Goal: Information Seeking & Learning: Learn about a topic

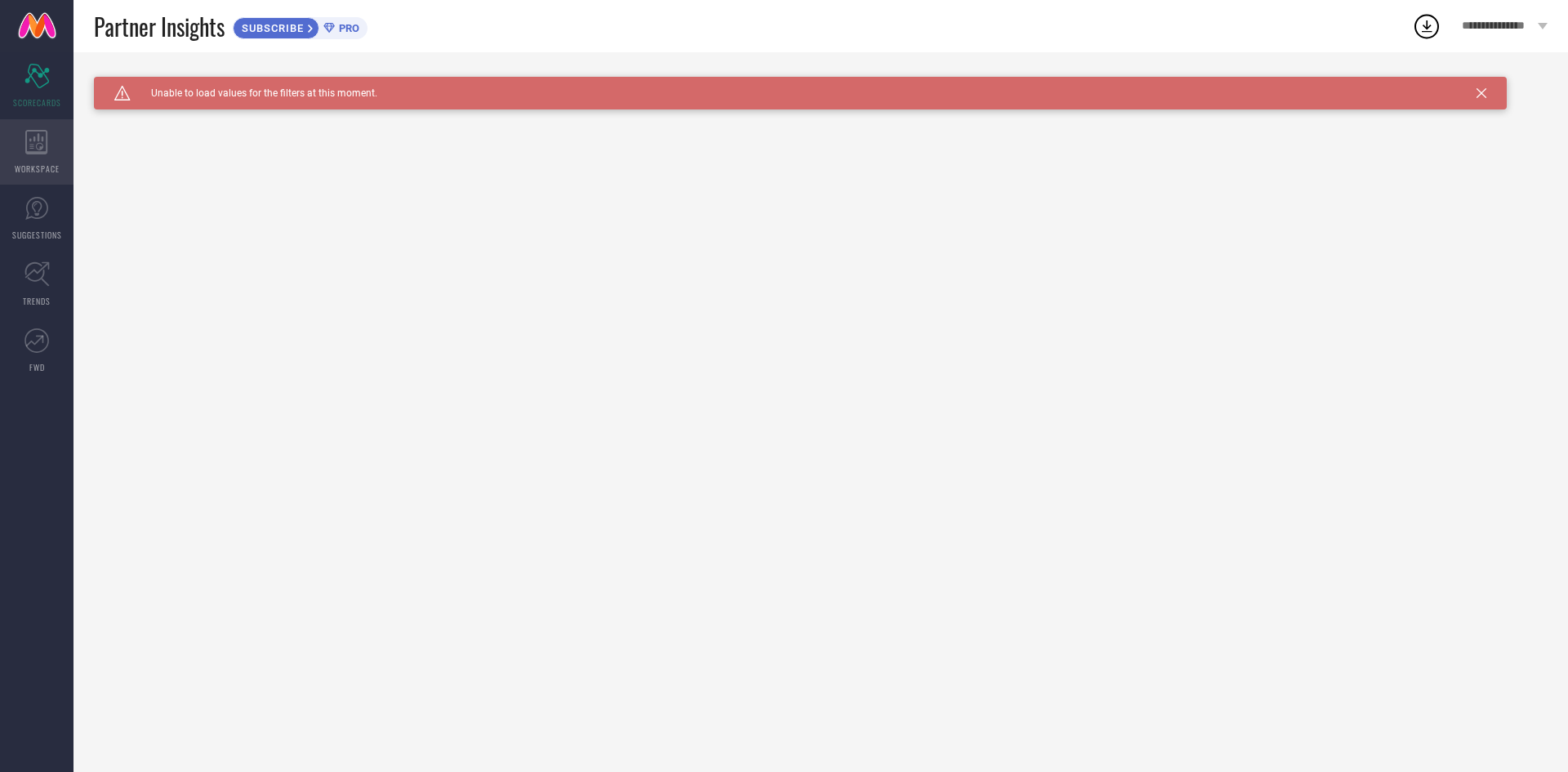
click at [46, 146] on icon at bounding box center [37, 142] width 23 height 25
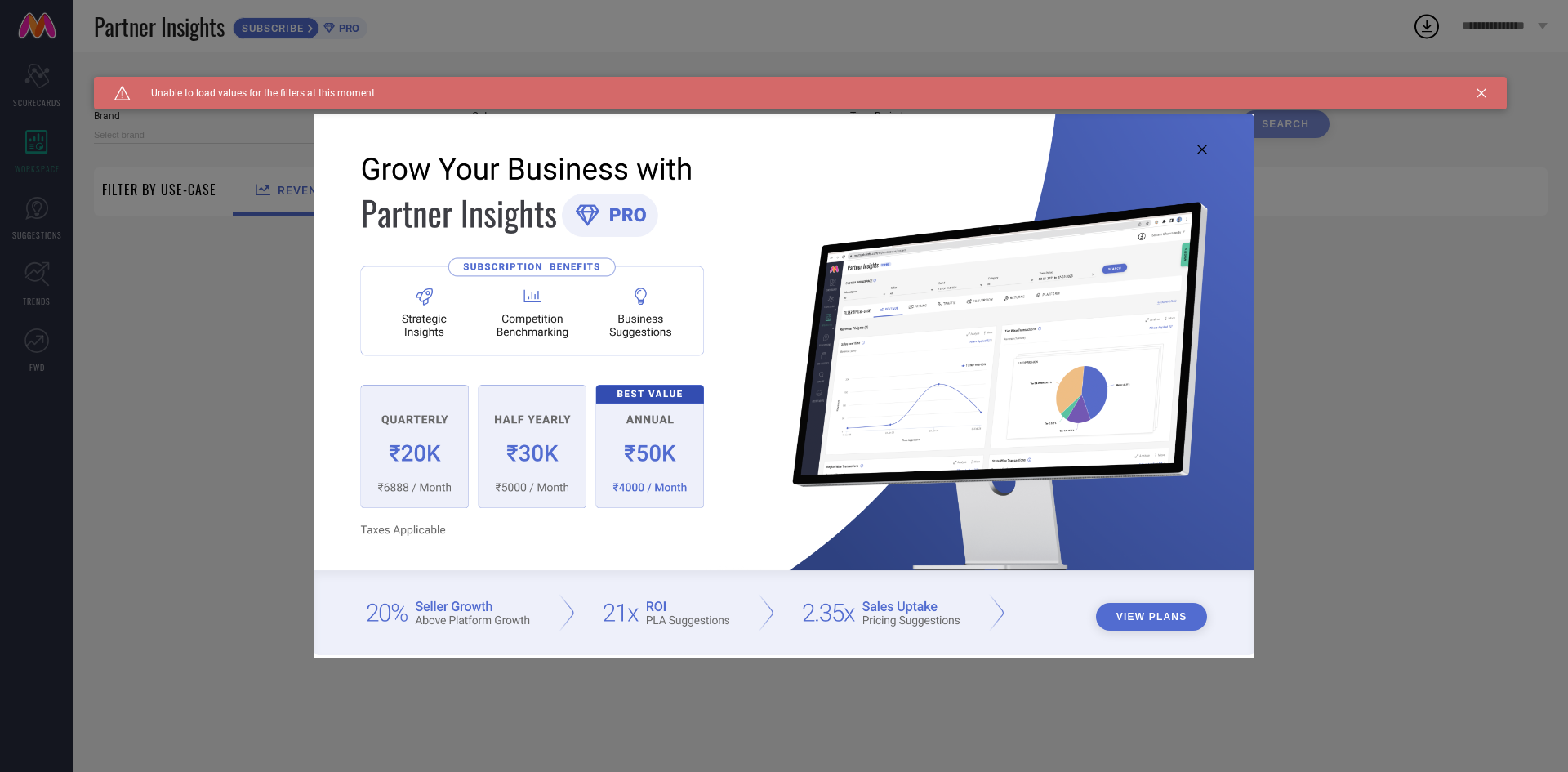
type input "1 STOP FASHION"
type input "All"
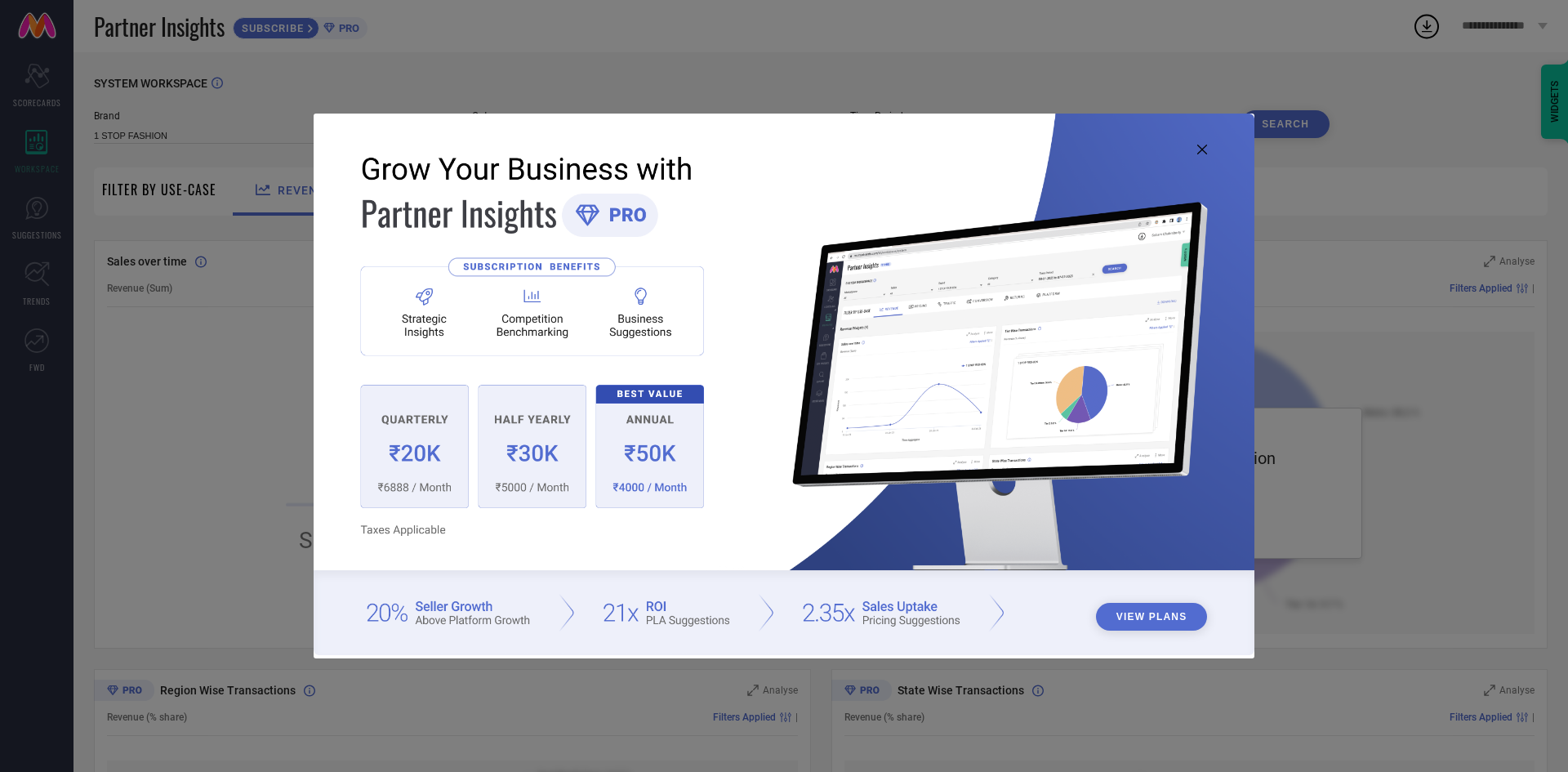
click at [1197, 153] on icon at bounding box center [1201, 149] width 10 height 10
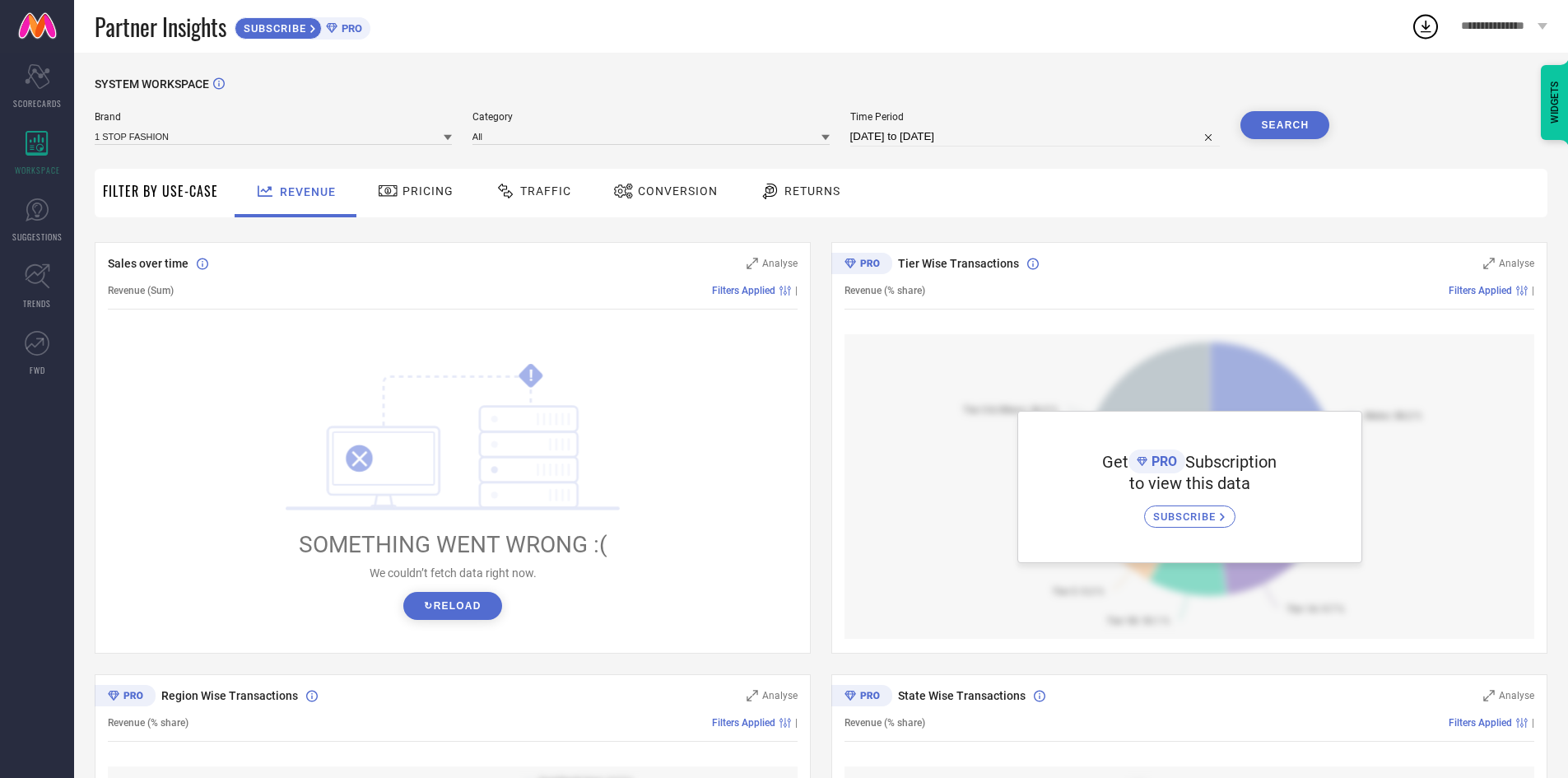
click at [388, 193] on icon at bounding box center [388, 191] width 20 height 20
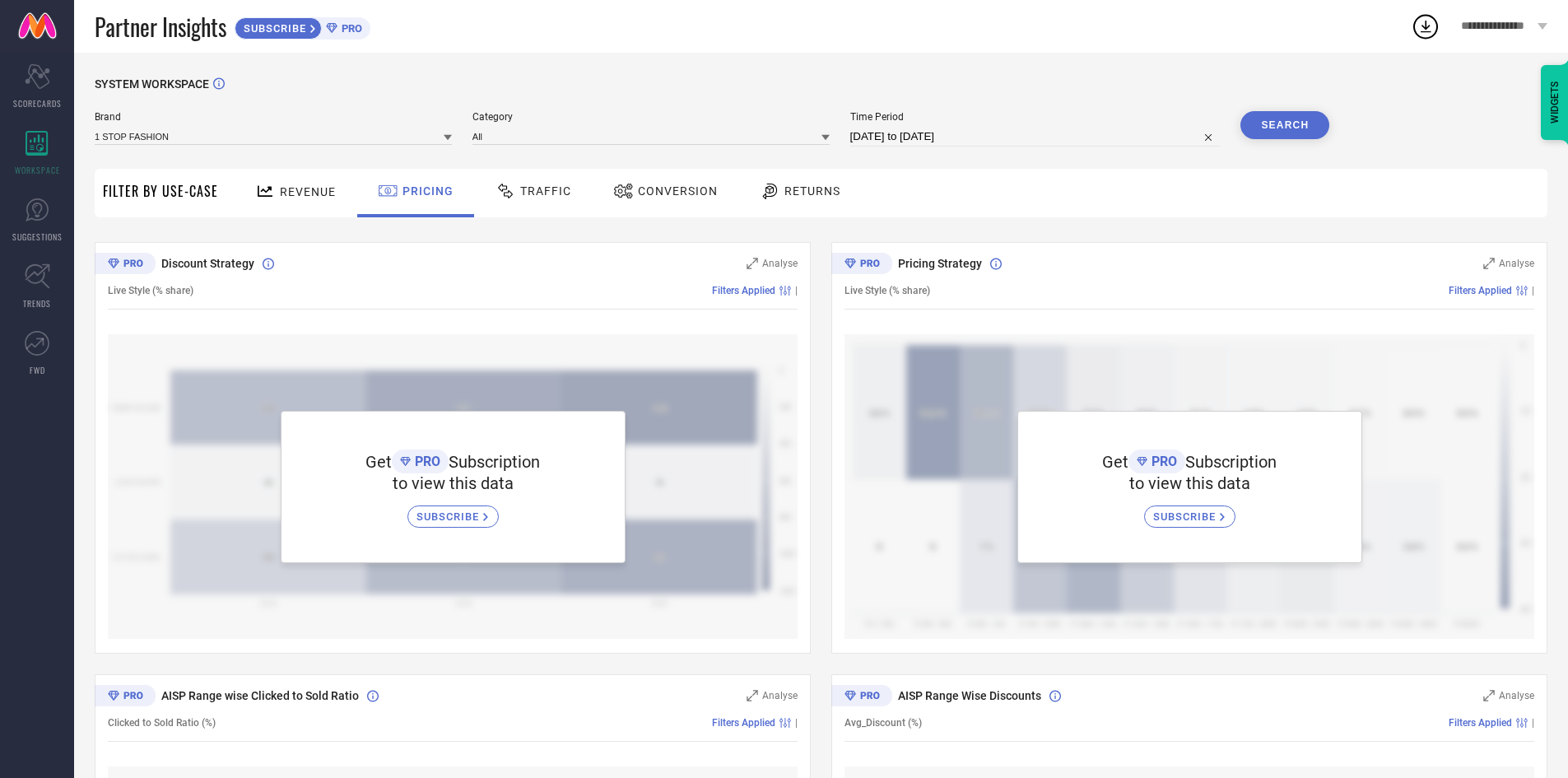
click at [530, 190] on span "Traffic" at bounding box center [545, 191] width 51 height 13
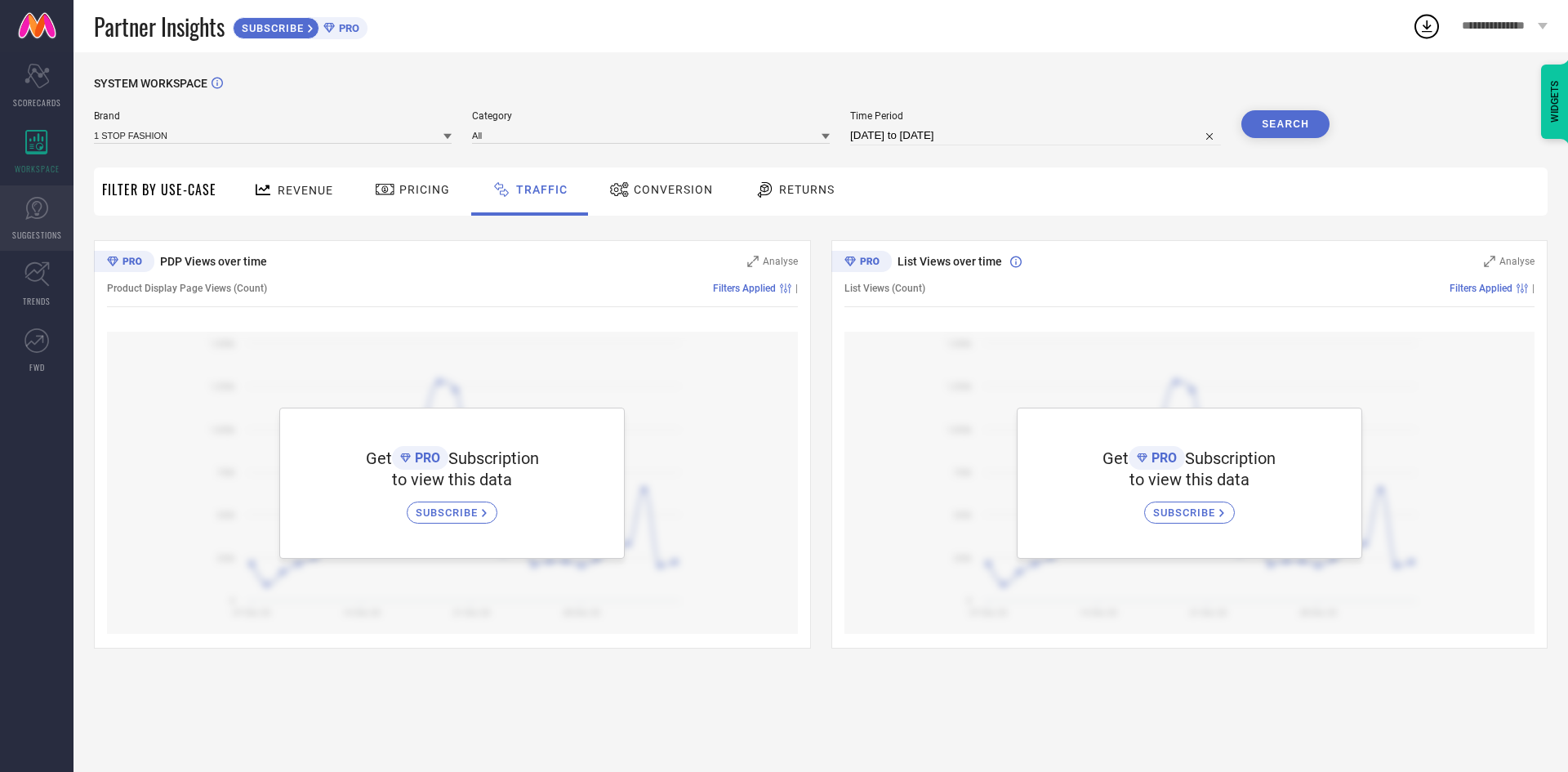
click at [57, 221] on link "SUGGESTIONS" at bounding box center [36, 218] width 73 height 65
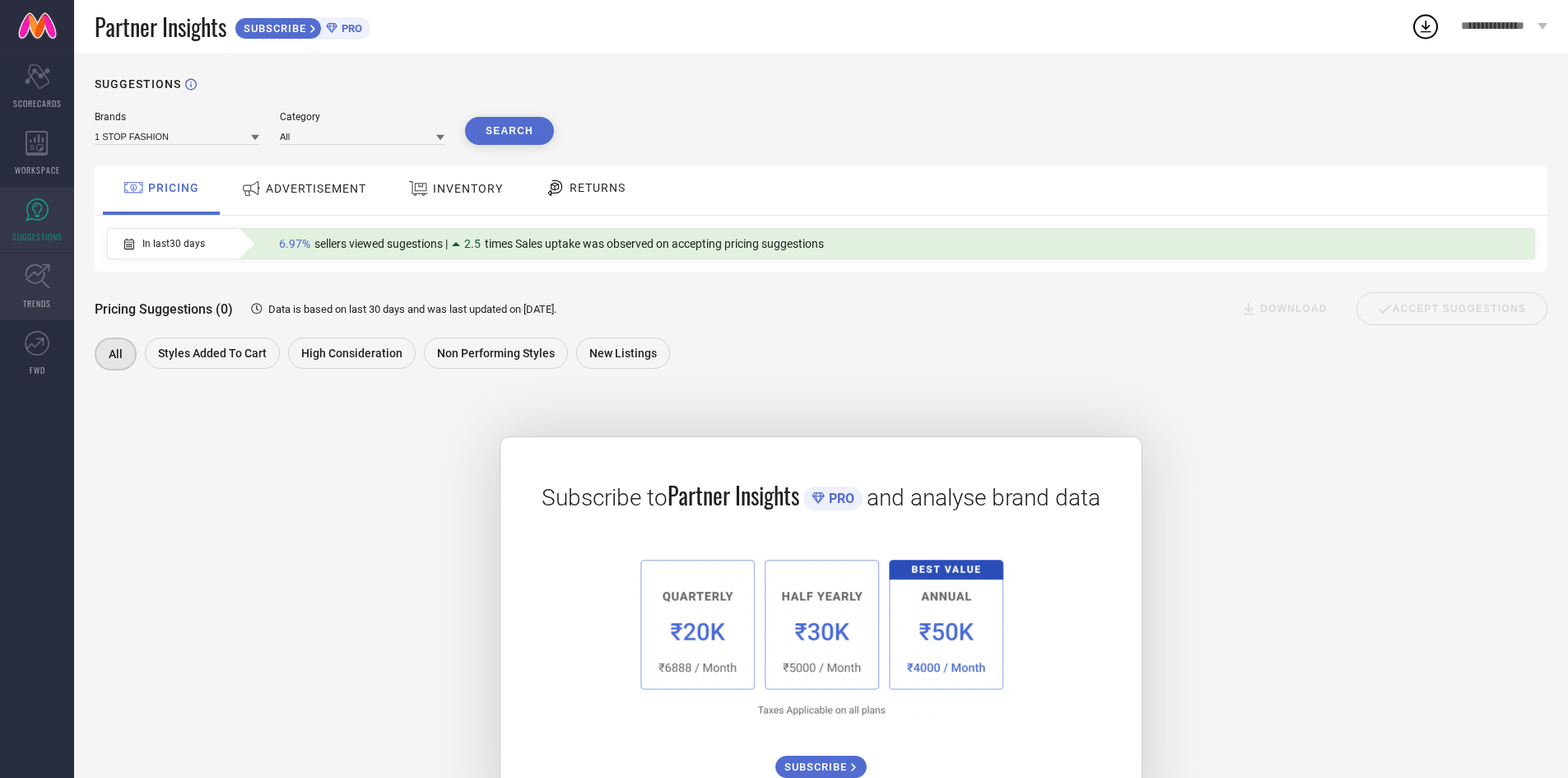
click at [37, 288] on icon at bounding box center [37, 276] width 26 height 26
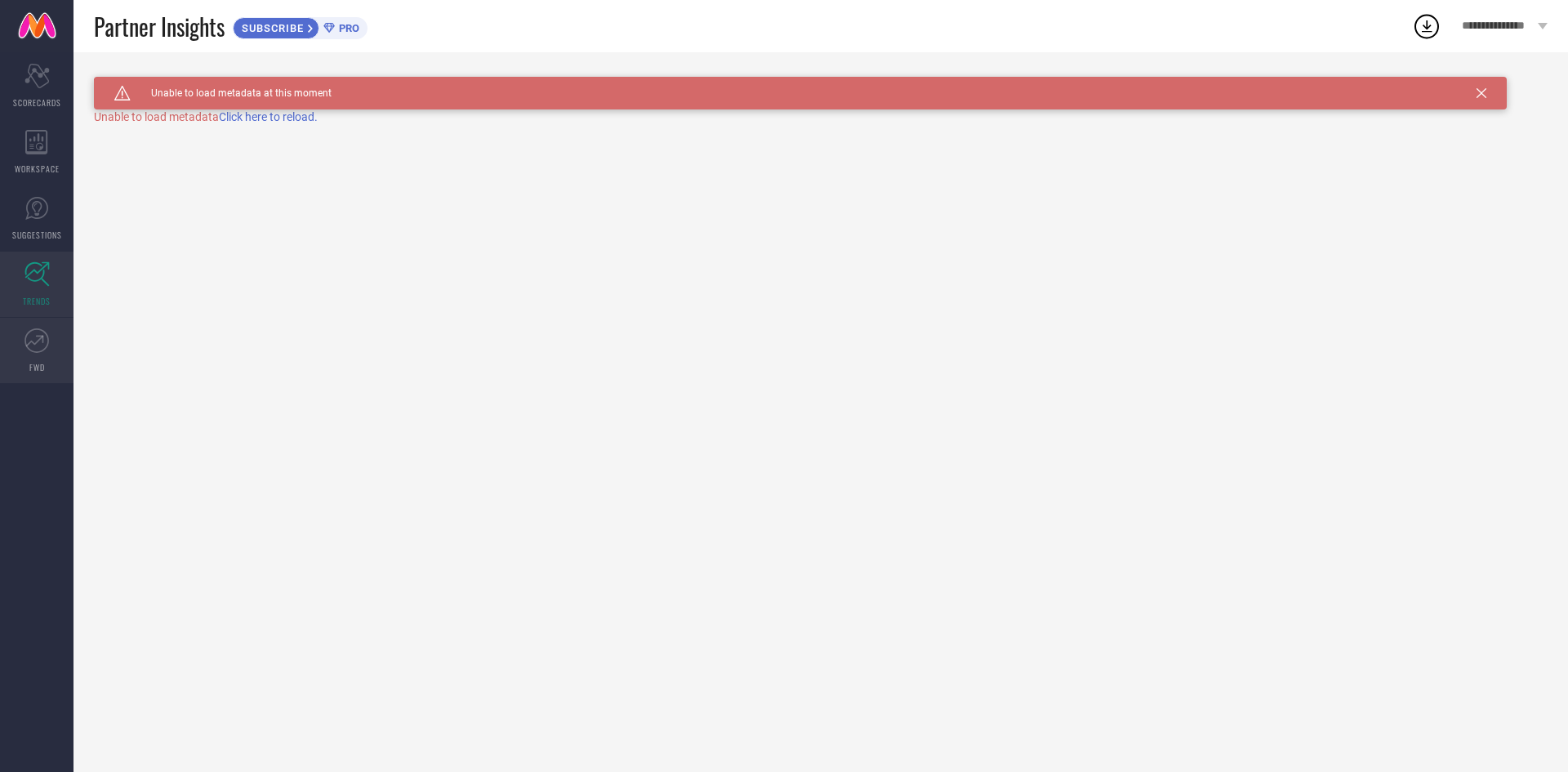
click at [42, 339] on icon at bounding box center [40, 339] width 7 height 7
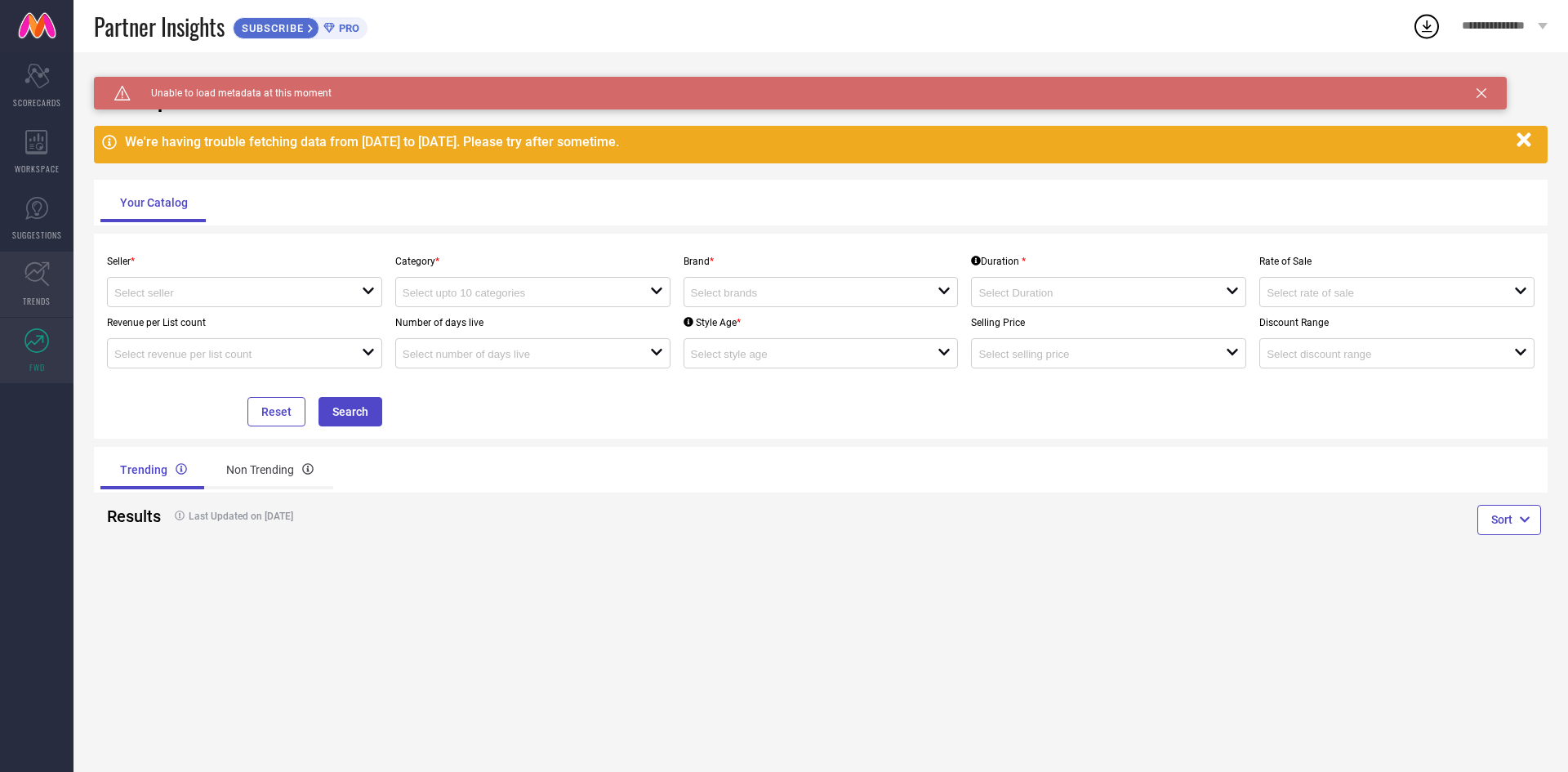
click at [65, 288] on link "TRENDS" at bounding box center [36, 285] width 73 height 65
